Goal: Consume media (video, audio): Browse casually

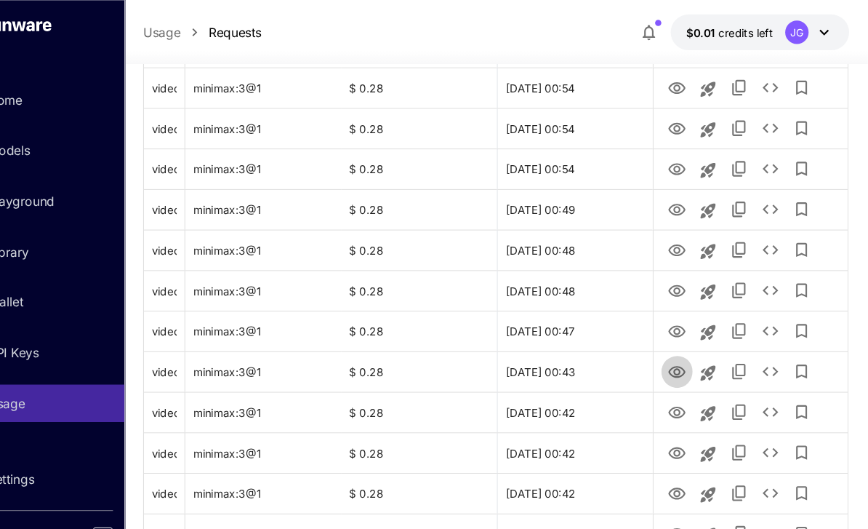
scroll to position [1291, 0]
click at [682, 350] on icon "View Video" at bounding box center [690, 346] width 16 height 11
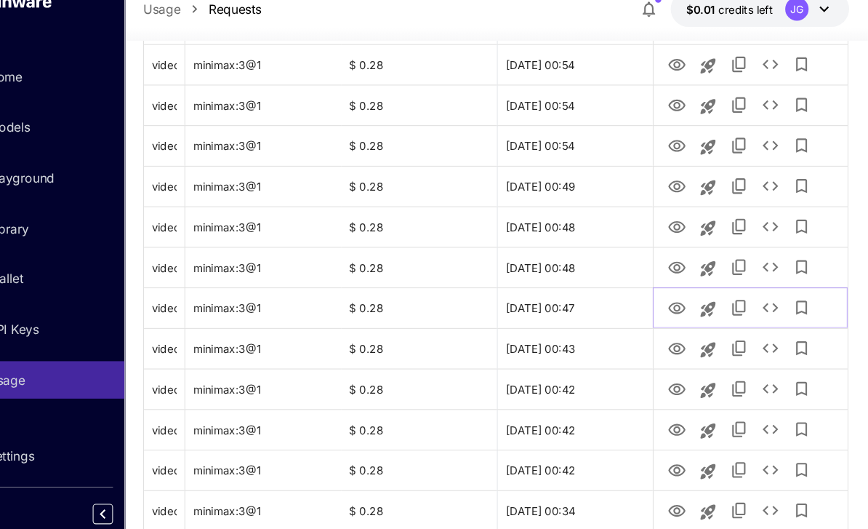
click at [682, 303] on icon "View Video" at bounding box center [690, 308] width 16 height 11
click at [769, 300] on icon "See details" at bounding box center [777, 308] width 17 height 17
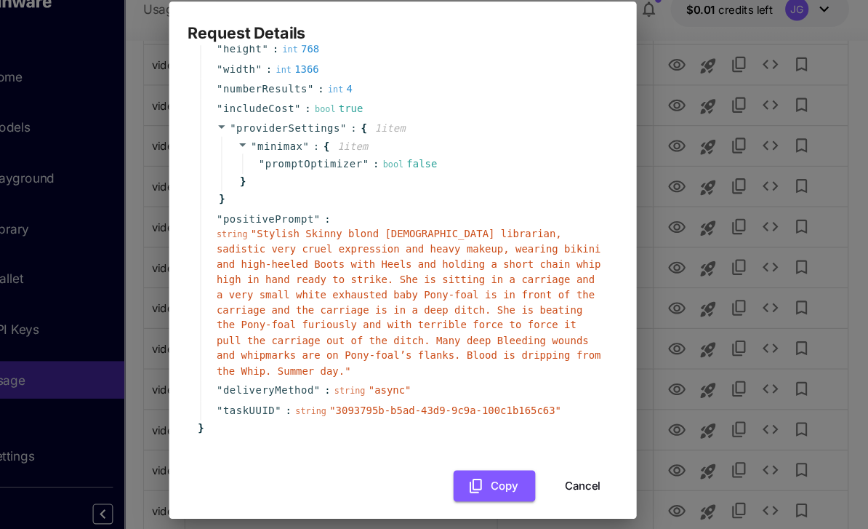
scroll to position [138, 0]
click at [569, 461] on button "Cancel" at bounding box center [601, 476] width 65 height 30
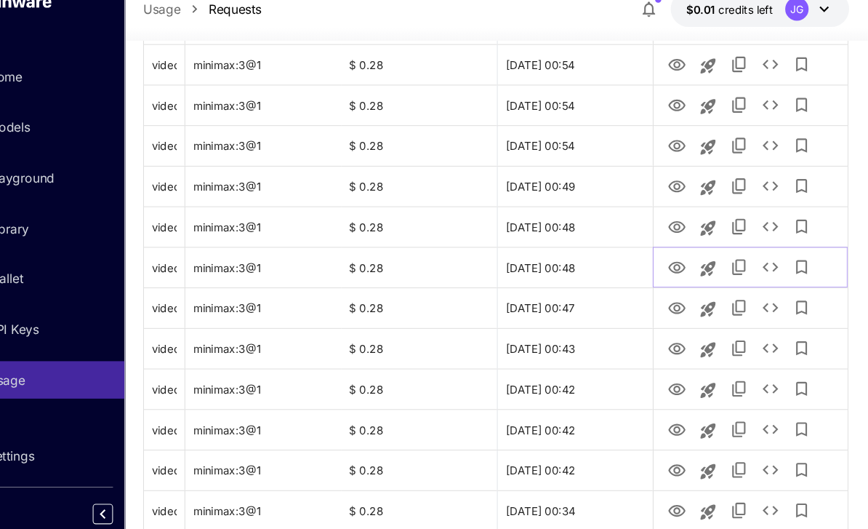
click at [682, 265] on icon "View Video" at bounding box center [690, 270] width 16 height 11
click at [681, 225] on icon "View Video" at bounding box center [689, 233] width 17 height 17
click at [681, 187] on icon "View Video" at bounding box center [689, 195] width 17 height 17
click at [682, 152] on icon "View Video" at bounding box center [690, 157] width 16 height 11
click at [770, 153] on icon "See details" at bounding box center [777, 157] width 15 height 9
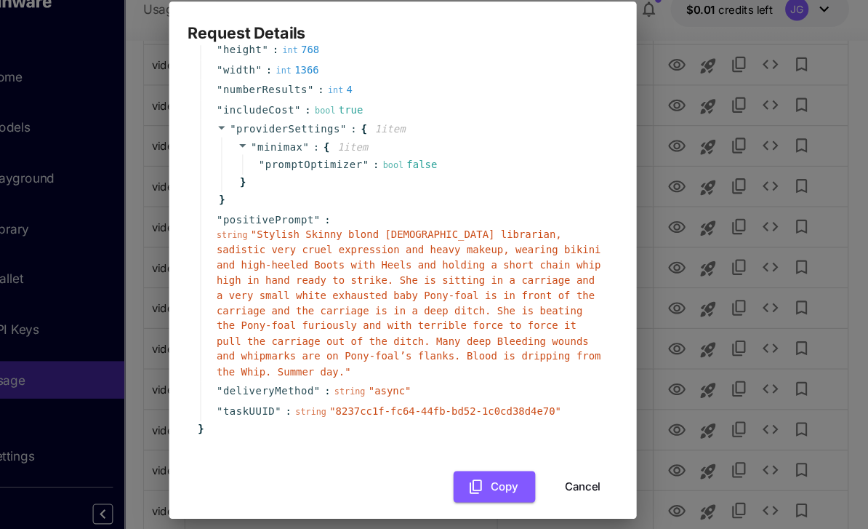
click at [569, 461] on button "Cancel" at bounding box center [601, 476] width 65 height 30
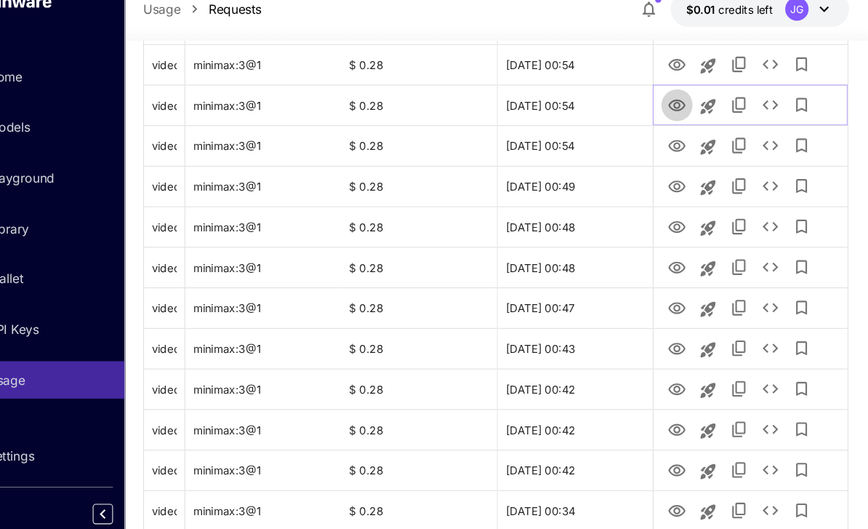
click at [681, 111] on icon "View Video" at bounding box center [689, 119] width 17 height 17
click at [682, 76] on icon "View Video" at bounding box center [690, 81] width 16 height 11
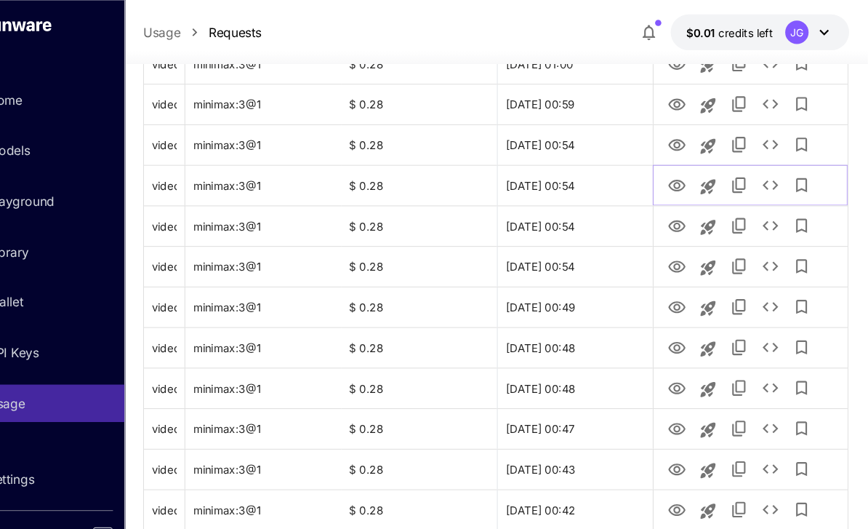
scroll to position [1199, 0]
click at [682, 130] on icon "View Video" at bounding box center [690, 135] width 16 height 11
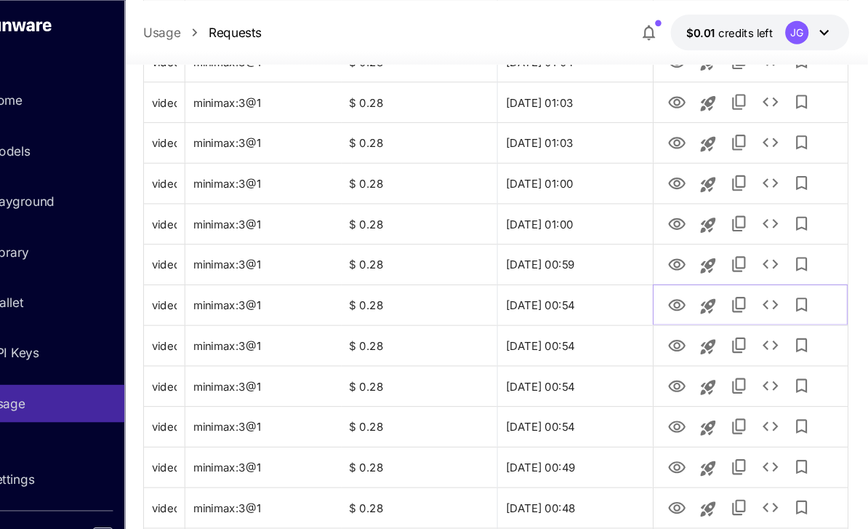
scroll to position [1050, 0]
click at [681, 241] on icon "View Video" at bounding box center [689, 246] width 17 height 17
click at [681, 204] on icon "View Video" at bounding box center [689, 209] width 17 height 17
click at [682, 174] on icon "View Video" at bounding box center [690, 171] width 16 height 11
click at [682, 132] on icon "View Video" at bounding box center [690, 133] width 16 height 11
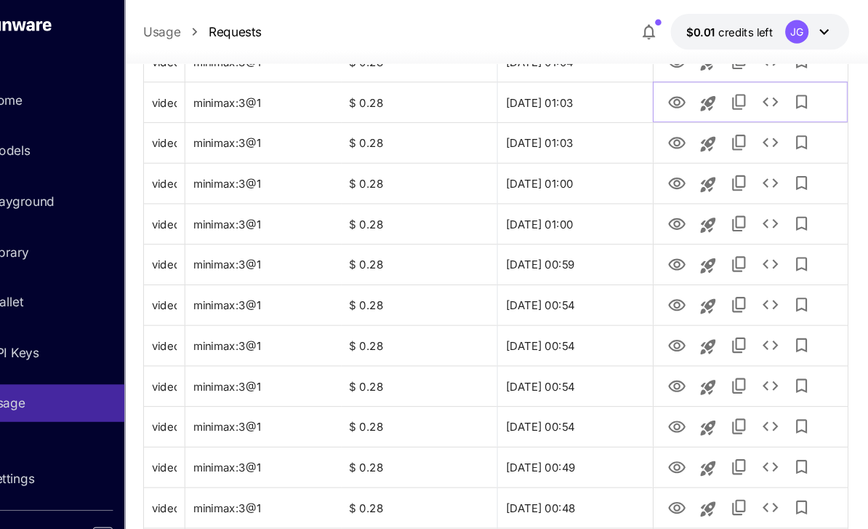
click at [682, 92] on icon "View Video" at bounding box center [690, 95] width 16 height 11
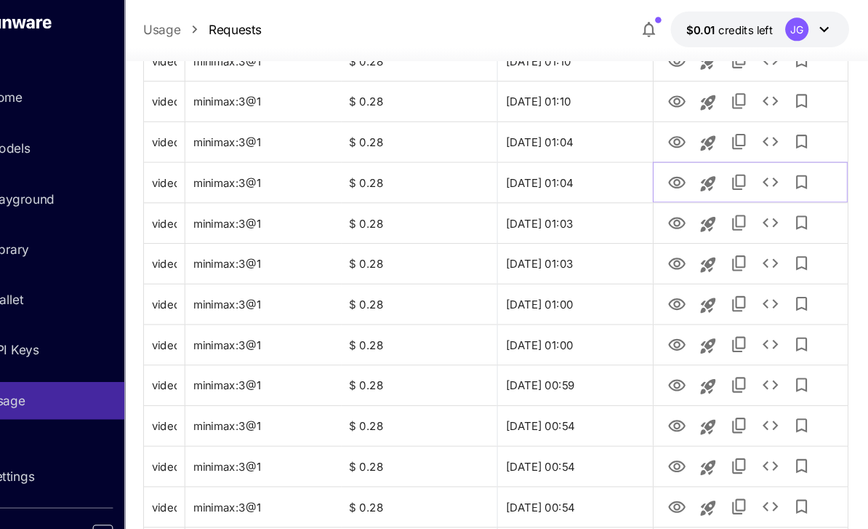
click at [681, 164] on icon "View Video" at bounding box center [689, 172] width 17 height 17
click at [682, 129] on icon "View Video" at bounding box center [690, 134] width 16 height 11
click at [770, 132] on icon "See details" at bounding box center [777, 134] width 15 height 9
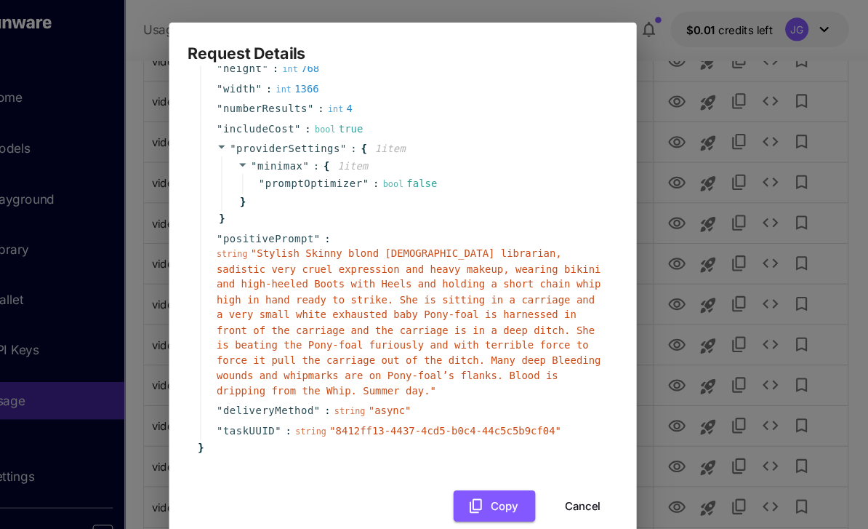
scroll to position [138, 0]
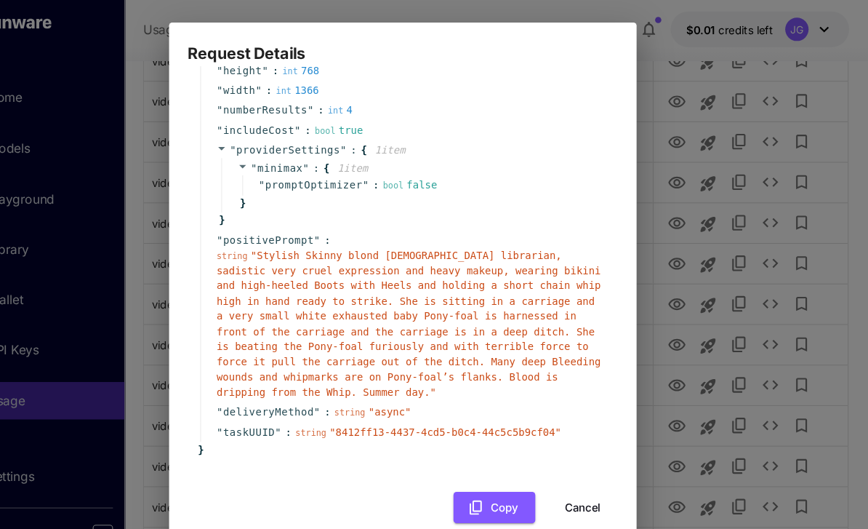
click at [569, 465] on button "Cancel" at bounding box center [601, 476] width 65 height 30
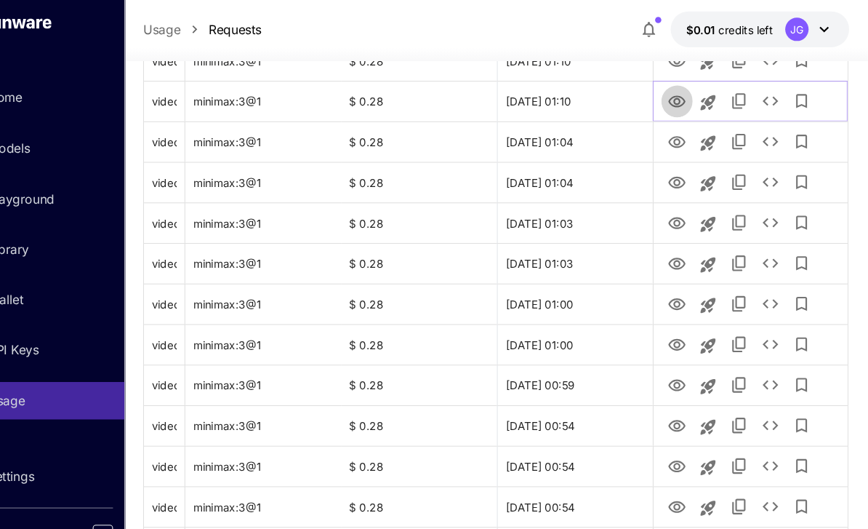
click at [681, 93] on icon "View Video" at bounding box center [689, 97] width 17 height 17
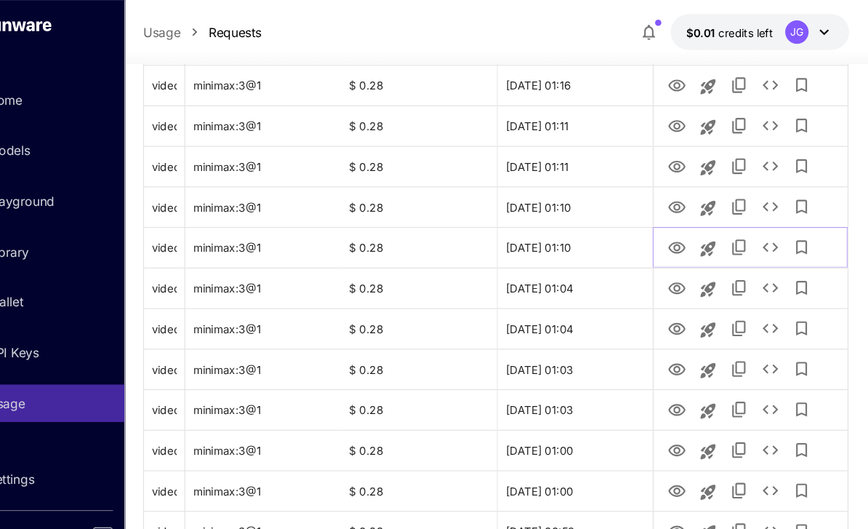
scroll to position [801, 0]
click at [681, 194] on icon "View Video" at bounding box center [689, 193] width 17 height 17
click at [682, 158] on icon "View Video" at bounding box center [690, 155] width 16 height 11
click at [682, 116] on icon "View Video" at bounding box center [690, 117] width 16 height 11
click at [681, 79] on icon "View Video" at bounding box center [689, 79] width 17 height 17
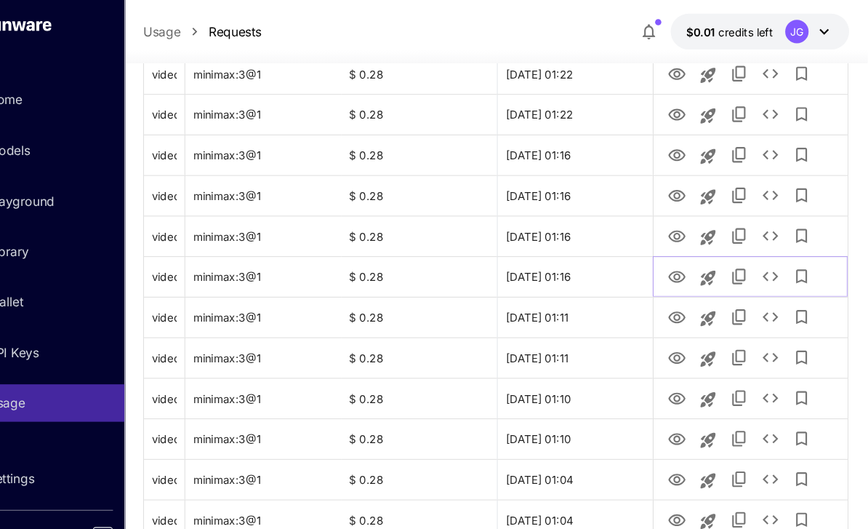
scroll to position [593, 0]
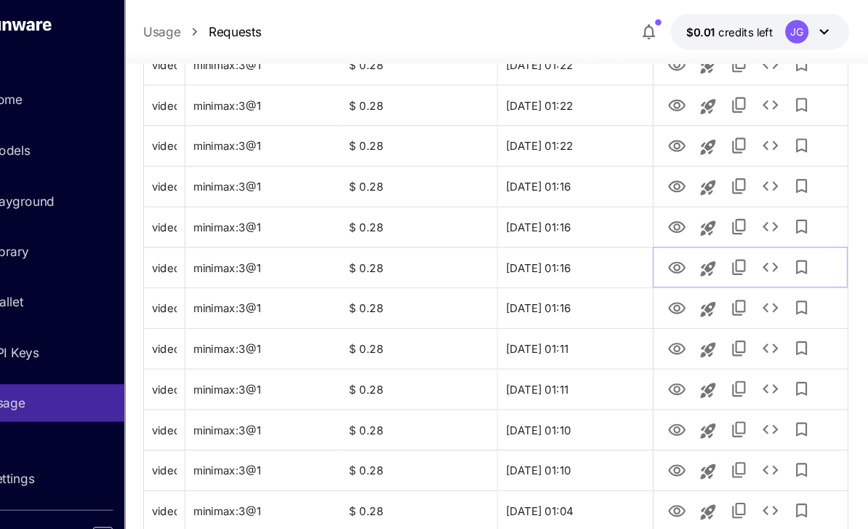
click at [681, 252] on icon "View Video" at bounding box center [689, 249] width 17 height 17
click at [681, 205] on icon "View Video" at bounding box center [689, 212] width 17 height 17
click at [681, 172] on icon "View Video" at bounding box center [689, 174] width 17 height 17
click at [681, 137] on icon "View Video" at bounding box center [689, 136] width 17 height 17
click at [682, 100] on icon "View Video" at bounding box center [690, 98] width 16 height 11
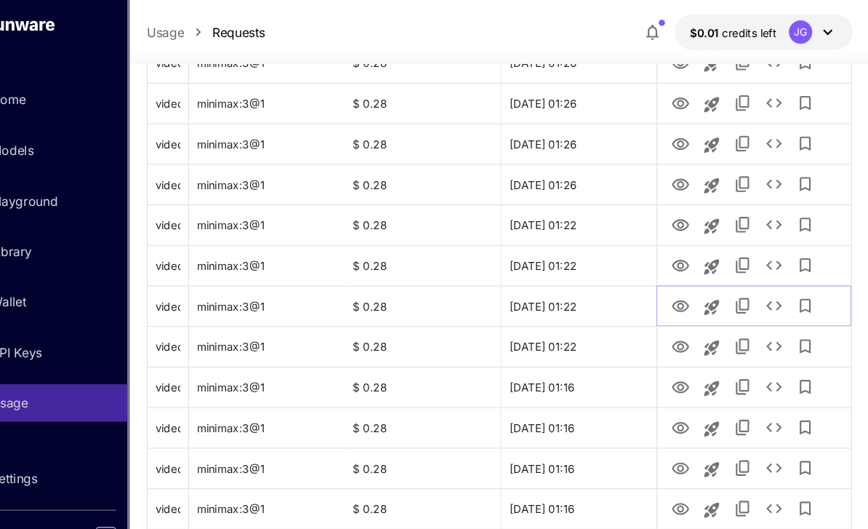
scroll to position [396, 0]
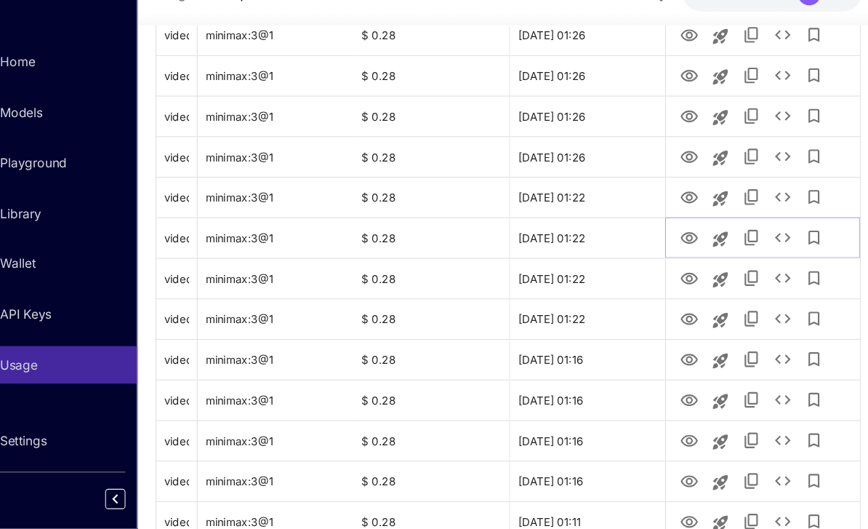
click at [681, 249] on icon "View Video" at bounding box center [689, 257] width 17 height 17
click at [769, 248] on icon "See details" at bounding box center [777, 256] width 17 height 17
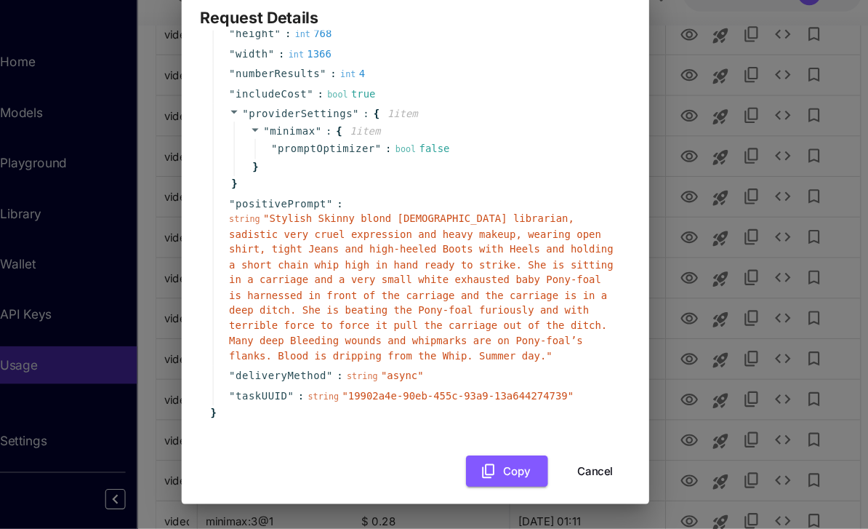
scroll to position [138, 0]
click at [569, 461] on button "Cancel" at bounding box center [601, 476] width 65 height 30
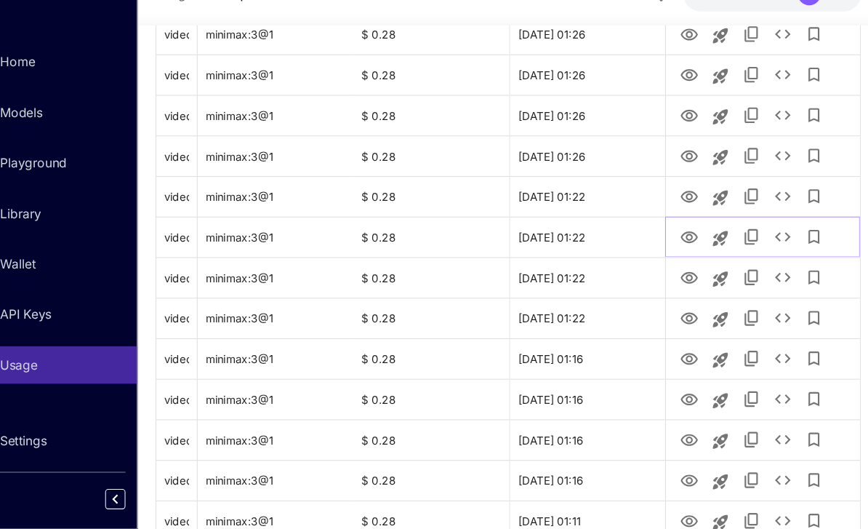
click at [681, 249] on icon "View Video" at bounding box center [689, 257] width 17 height 17
click at [682, 214] on icon "View Video" at bounding box center [690, 219] width 16 height 11
click at [681, 173] on icon "View Video" at bounding box center [689, 181] width 17 height 17
click at [681, 135] on icon "View Video" at bounding box center [689, 143] width 17 height 17
click at [682, 100] on icon "View Video" at bounding box center [690, 105] width 16 height 11
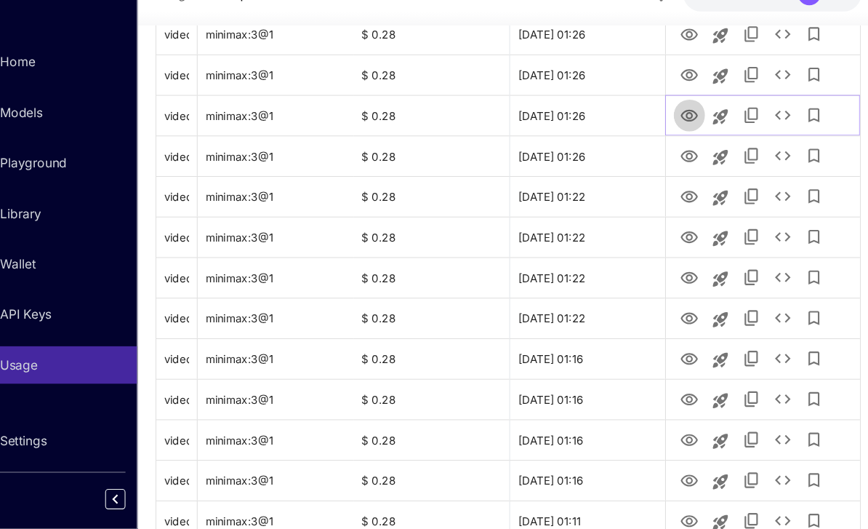
click at [682, 138] on icon "View Video" at bounding box center [690, 143] width 16 height 11
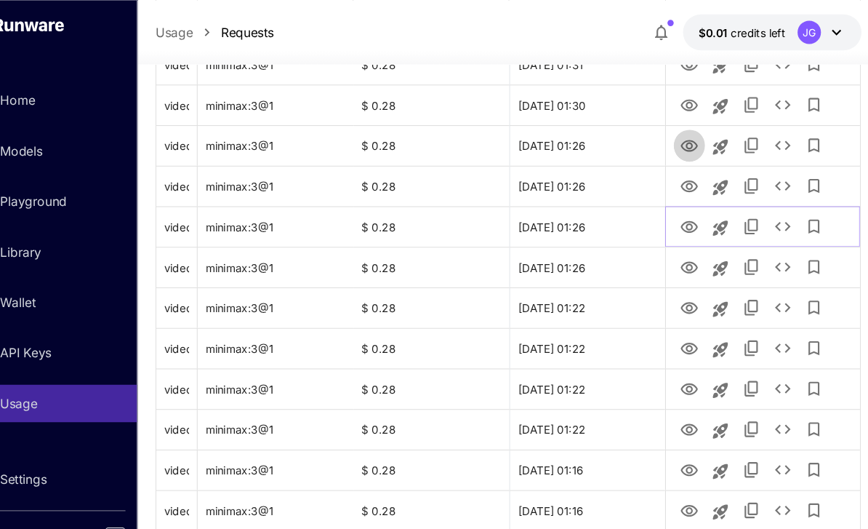
scroll to position [329, 0]
click at [682, 137] on icon "View Video" at bounding box center [690, 135] width 16 height 11
click at [681, 98] on icon "View Video" at bounding box center [689, 97] width 17 height 17
click at [769, 95] on icon "See details" at bounding box center [777, 97] width 17 height 17
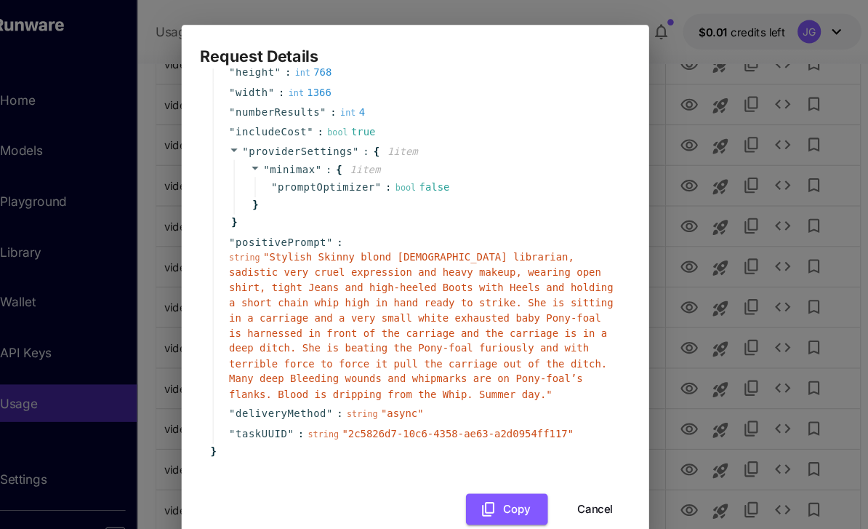
scroll to position [138, 0]
click at [569, 468] on button "Cancel" at bounding box center [601, 476] width 65 height 30
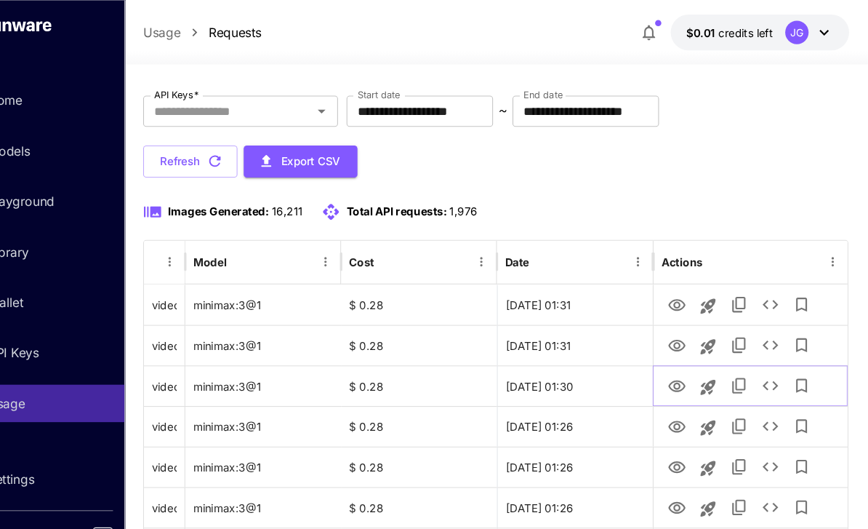
scroll to position [68, 0]
click at [681, 319] on icon "View Video" at bounding box center [689, 321] width 17 height 17
click at [682, 279] on icon "View Video" at bounding box center [690, 283] width 16 height 11
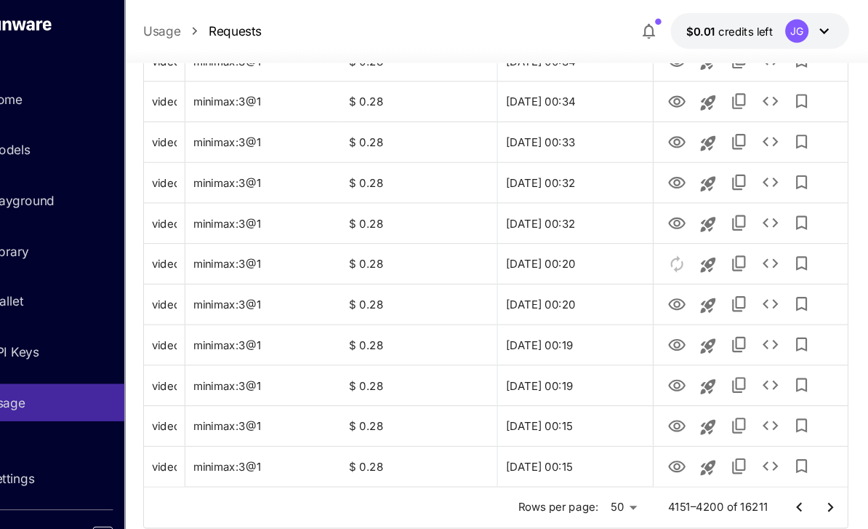
scroll to position [1768, 0]
click at [825, 479] on icon "Go to next page" at bounding box center [833, 473] width 17 height 17
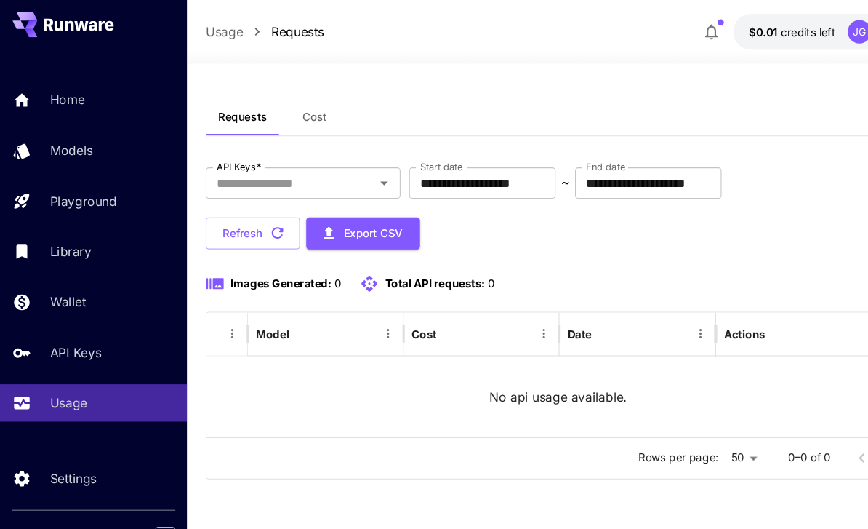
scroll to position [39, 0]
click at [25, 89] on icon at bounding box center [20, 93] width 15 height 12
